Goal: Check status: Check status

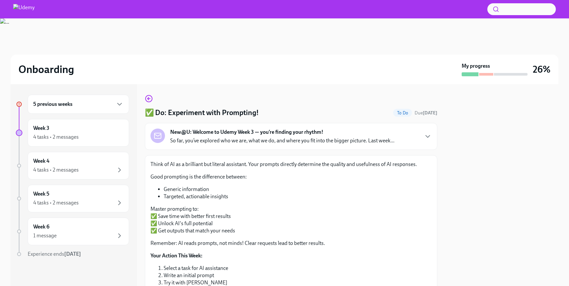
scroll to position [67, 0]
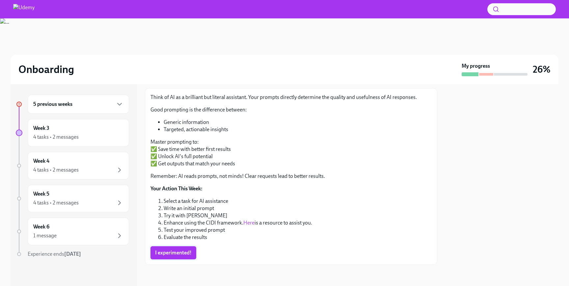
click at [184, 248] on button "I experimented!" at bounding box center [173, 253] width 46 height 13
click at [106, 105] on div "5 previous weeks" at bounding box center [78, 104] width 90 height 8
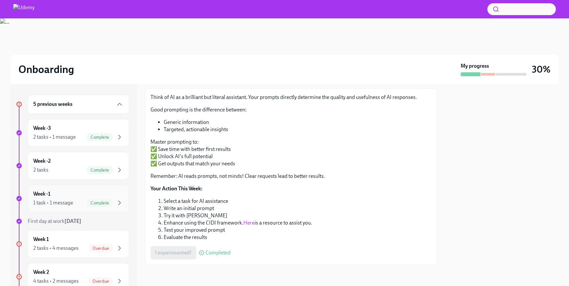
click at [100, 191] on div "Week -1 1 task • 1 message Complete" at bounding box center [78, 199] width 90 height 16
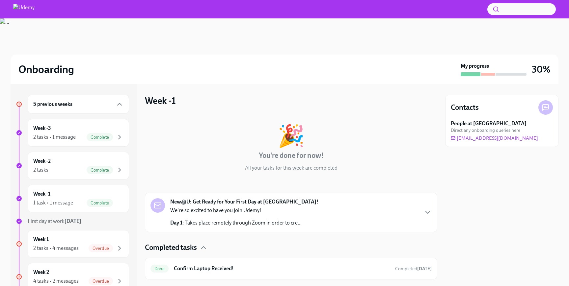
scroll to position [14, 0]
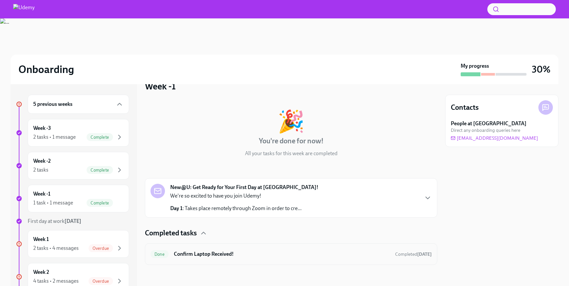
click at [219, 250] on div "Done Confirm Laptop Received! Completed [DATE]" at bounding box center [290, 254] width 281 height 11
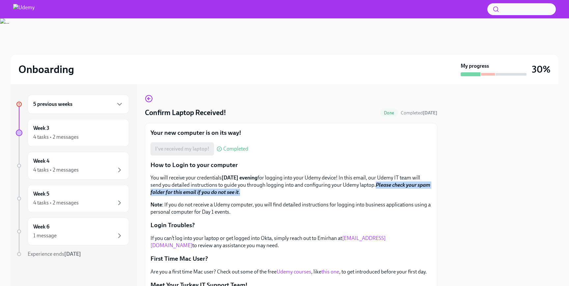
drag, startPoint x: 252, startPoint y: 193, endPoint x: 376, endPoint y: 186, distance: 123.6
click at [376, 186] on p "You will receive your credentials [DATE] evening for logging into your Udemy de…" at bounding box center [290, 185] width 281 height 22
click at [376, 186] on strong "Please check your spam folder for this email if you do not see it" at bounding box center [290, 188] width 280 height 13
click at [102, 104] on div "5 previous weeks" at bounding box center [78, 104] width 90 height 8
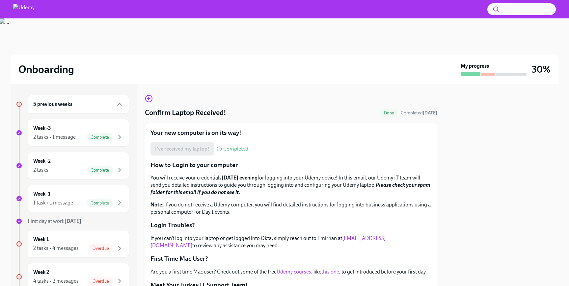
scroll to position [152, 0]
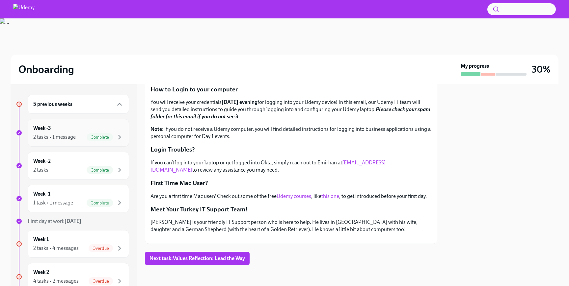
click at [111, 142] on div "Week -3 2 tasks • 1 message Complete" at bounding box center [78, 133] width 101 height 28
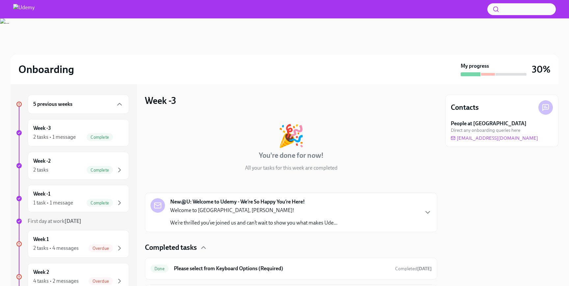
scroll to position [41, 0]
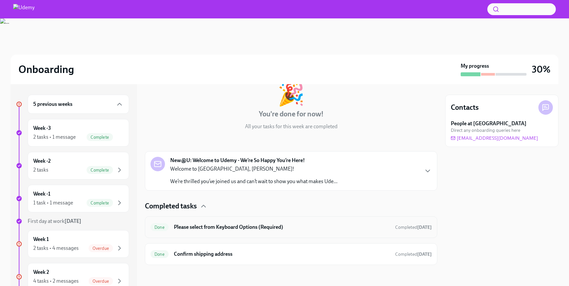
click at [261, 232] on div "Done Please select from Keyboard Options (Required) Completed [DATE]" at bounding box center [290, 227] width 281 height 11
